Goal: Navigation & Orientation: Find specific page/section

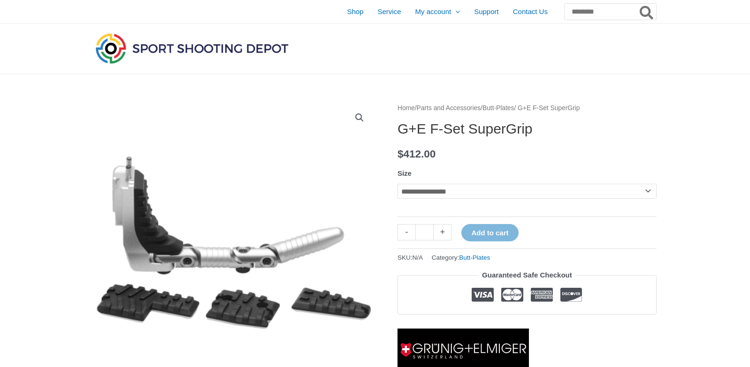
click at [404, 107] on link "Home" at bounding box center [405, 108] width 17 height 7
click at [481, 107] on link "Parts and Accessories" at bounding box center [449, 108] width 64 height 7
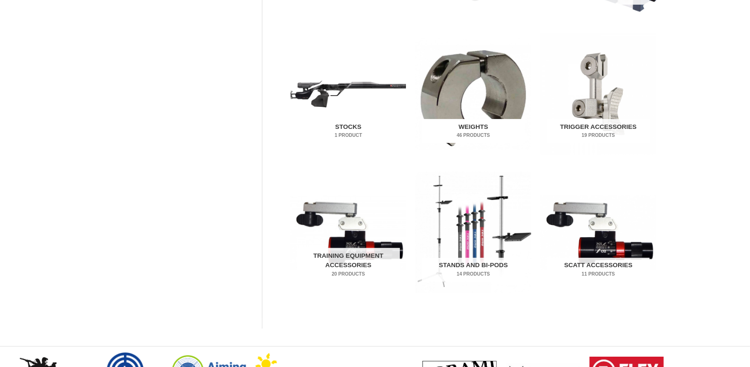
scroll to position [469, 0]
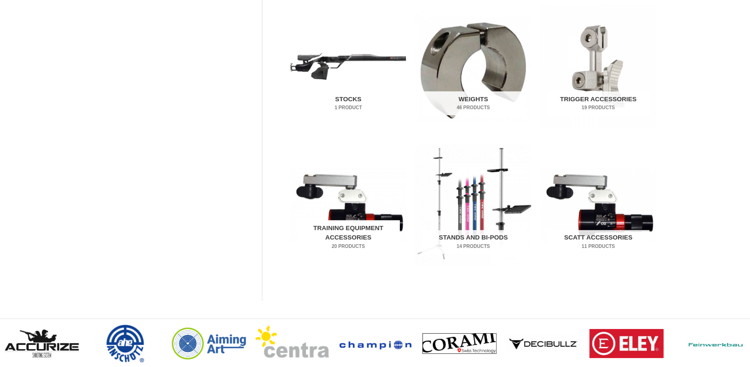
click at [353, 235] on h2 "Training Equipment Accessories 20 Products" at bounding box center [348, 237] width 103 height 34
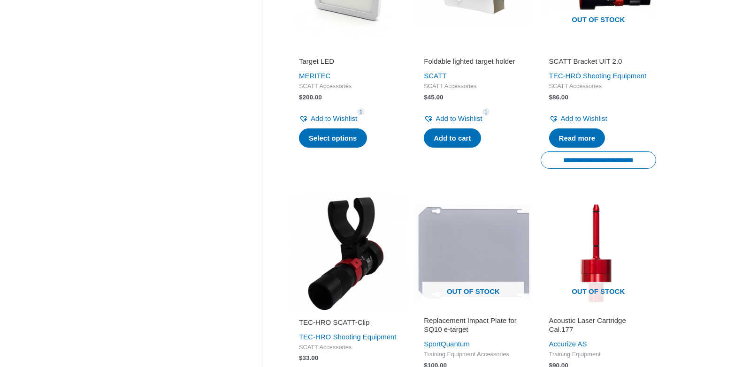
scroll to position [281, 0]
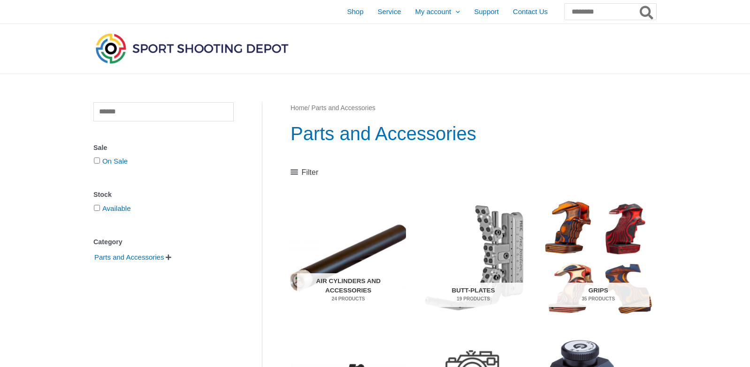
scroll to position [469, 0]
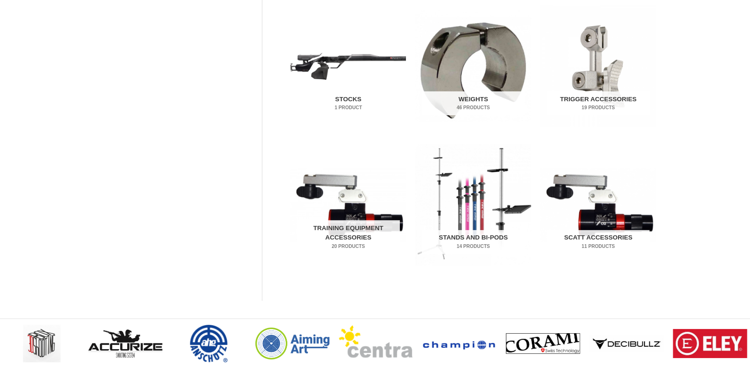
click at [358, 99] on h2 "Stocks 1 Product" at bounding box center [348, 103] width 103 height 24
